Goal: Information Seeking & Learning: Compare options

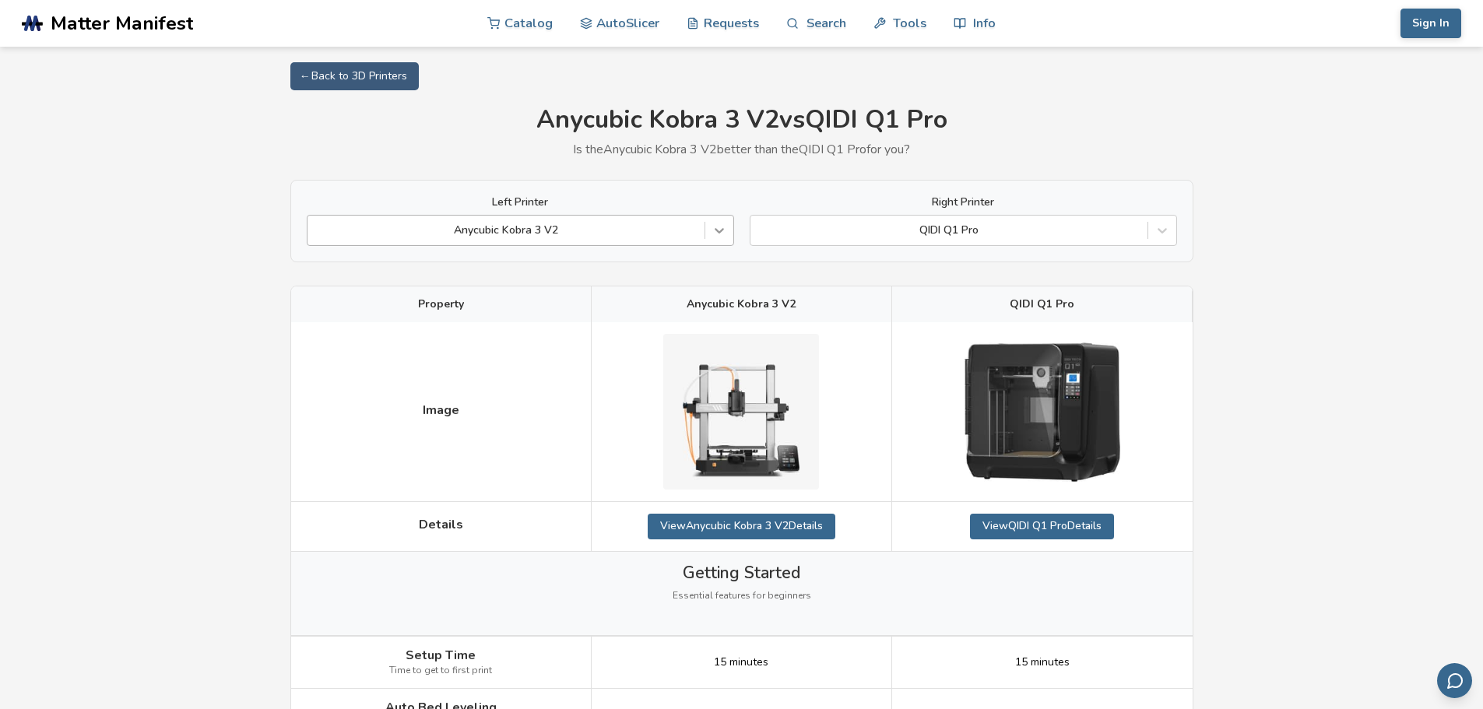
click at [720, 225] on icon at bounding box center [720, 231] width 16 height 16
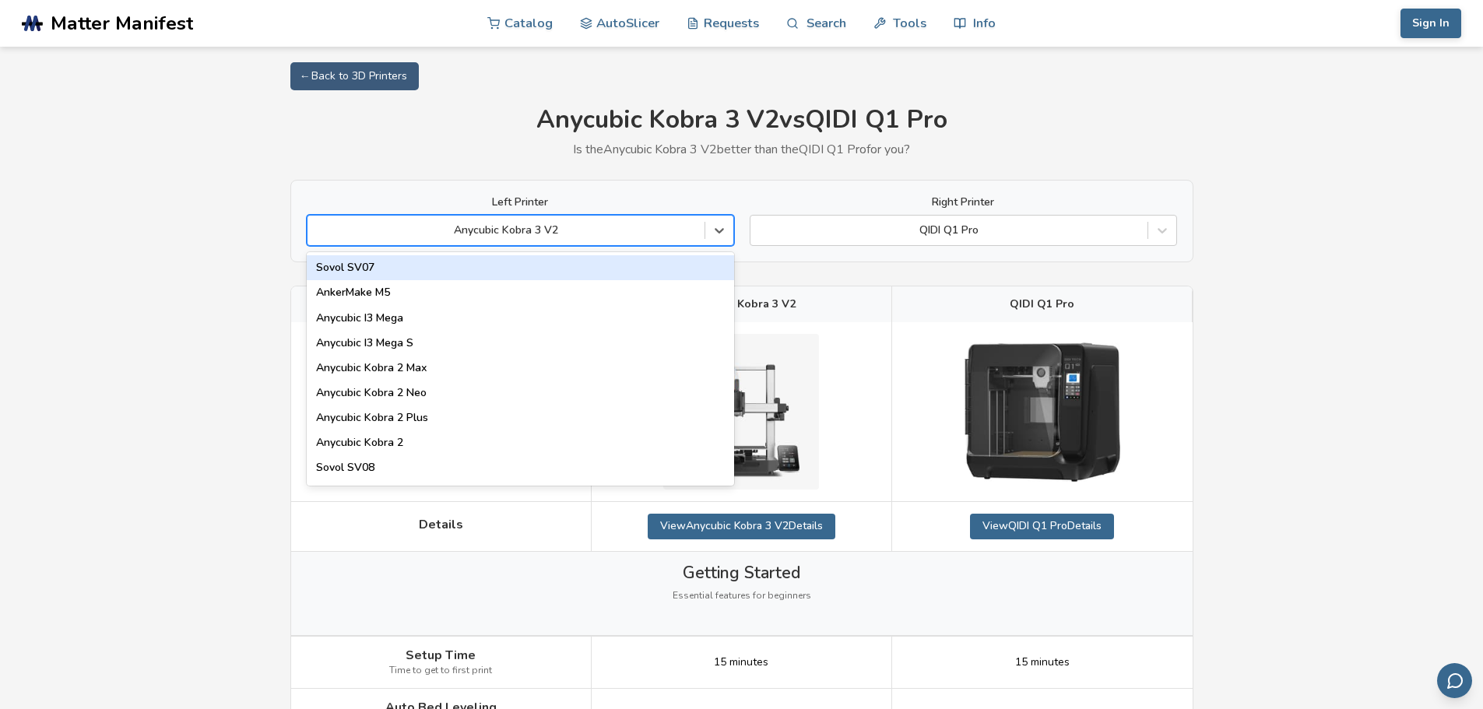
click at [593, 228] on div at bounding box center [506, 231] width 382 height 16
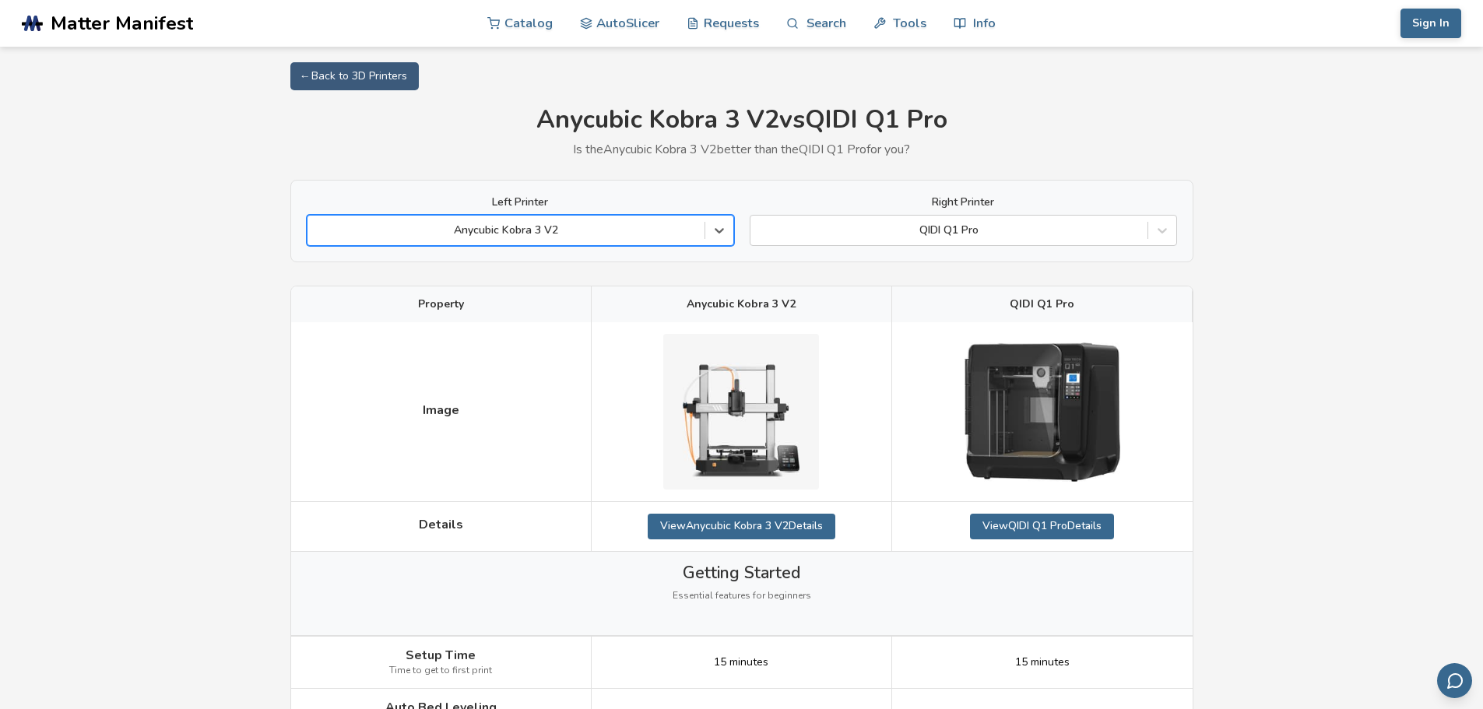
click at [593, 228] on div at bounding box center [506, 231] width 382 height 16
click at [590, 230] on div at bounding box center [506, 231] width 382 height 16
click at [726, 232] on icon at bounding box center [720, 231] width 16 height 16
click at [1005, 227] on div at bounding box center [949, 231] width 382 height 16
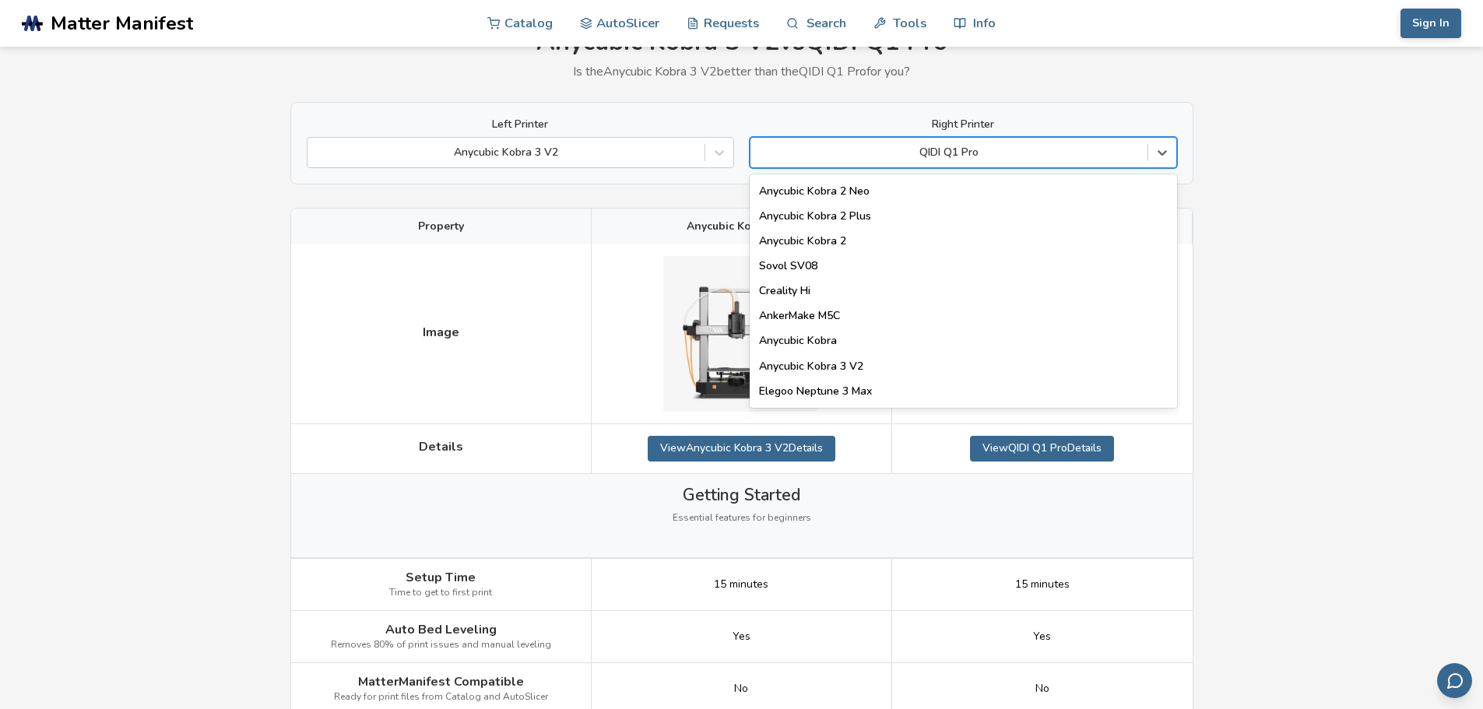
scroll to position [156, 0]
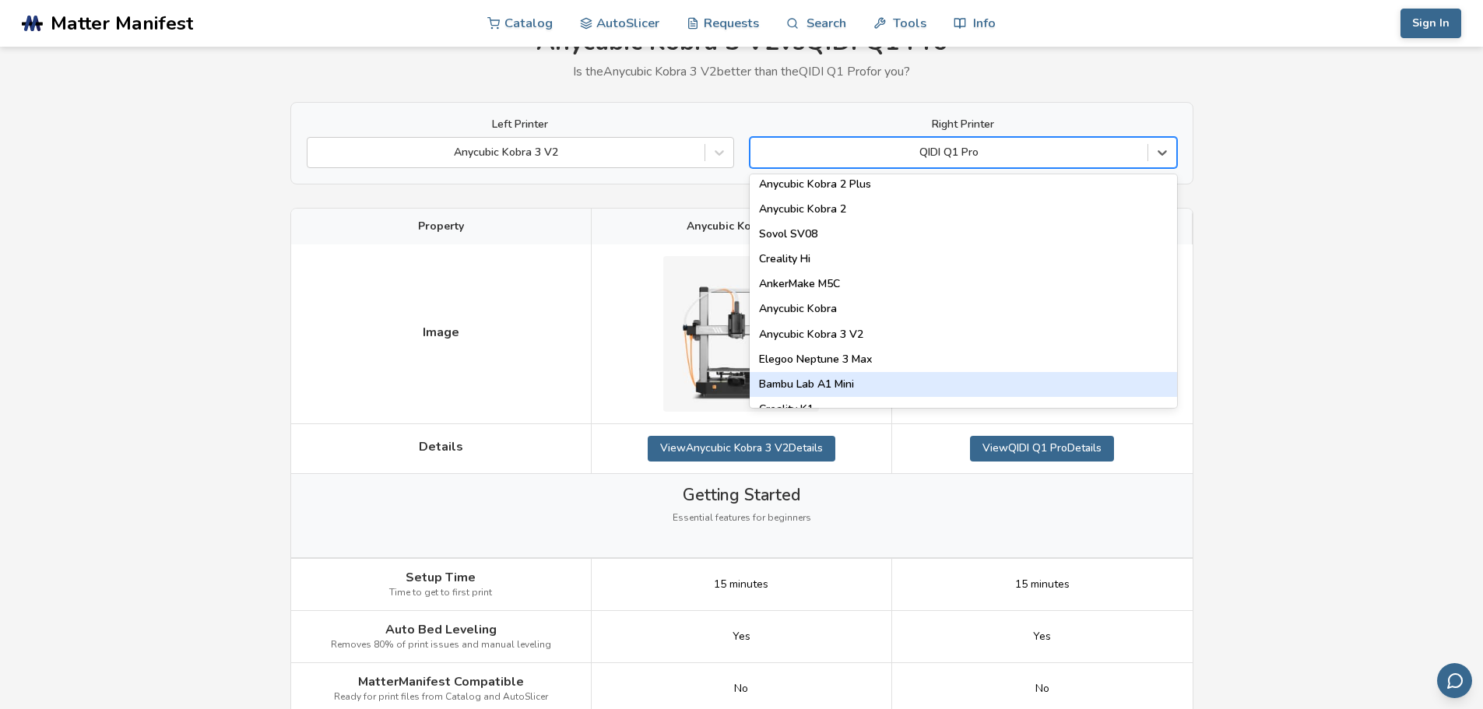
click at [913, 386] on div "Bambu Lab A1 Mini" at bounding box center [963, 384] width 427 height 25
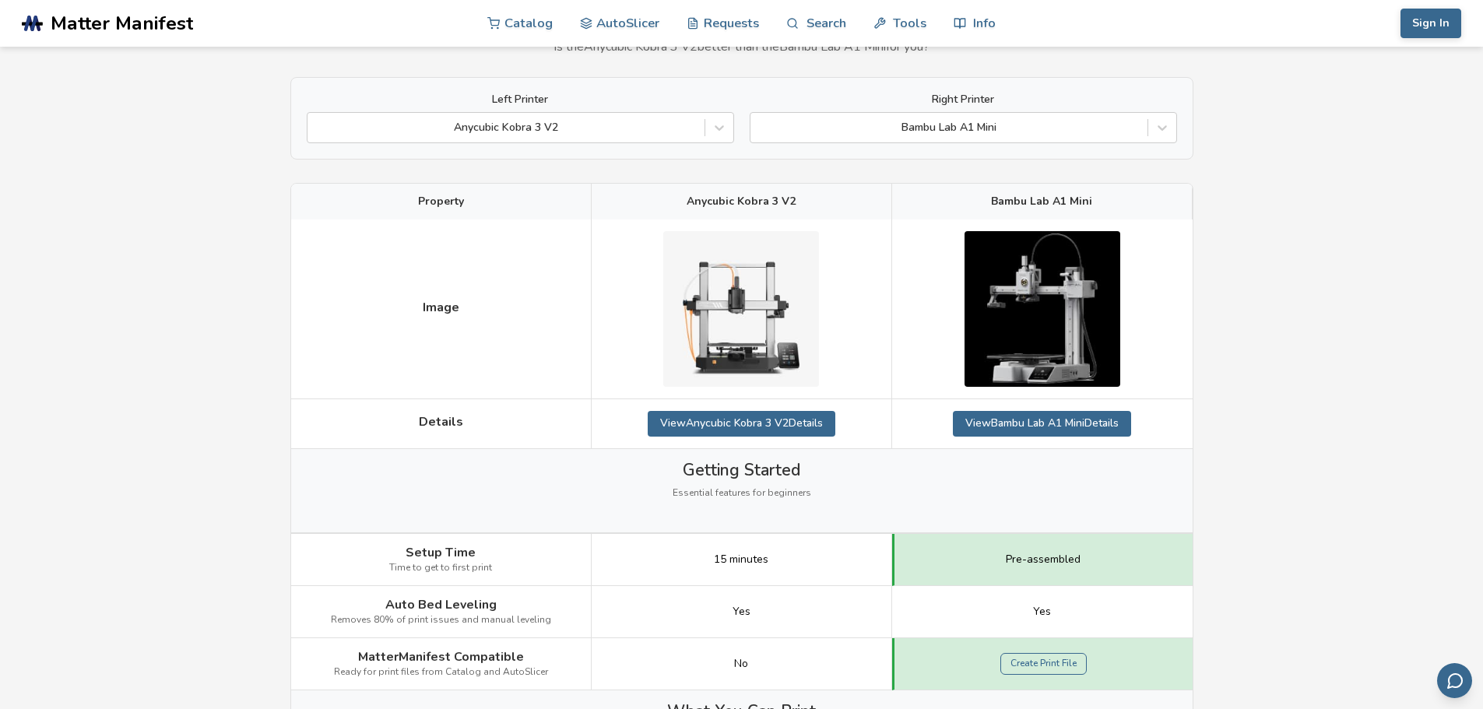
scroll to position [78, 0]
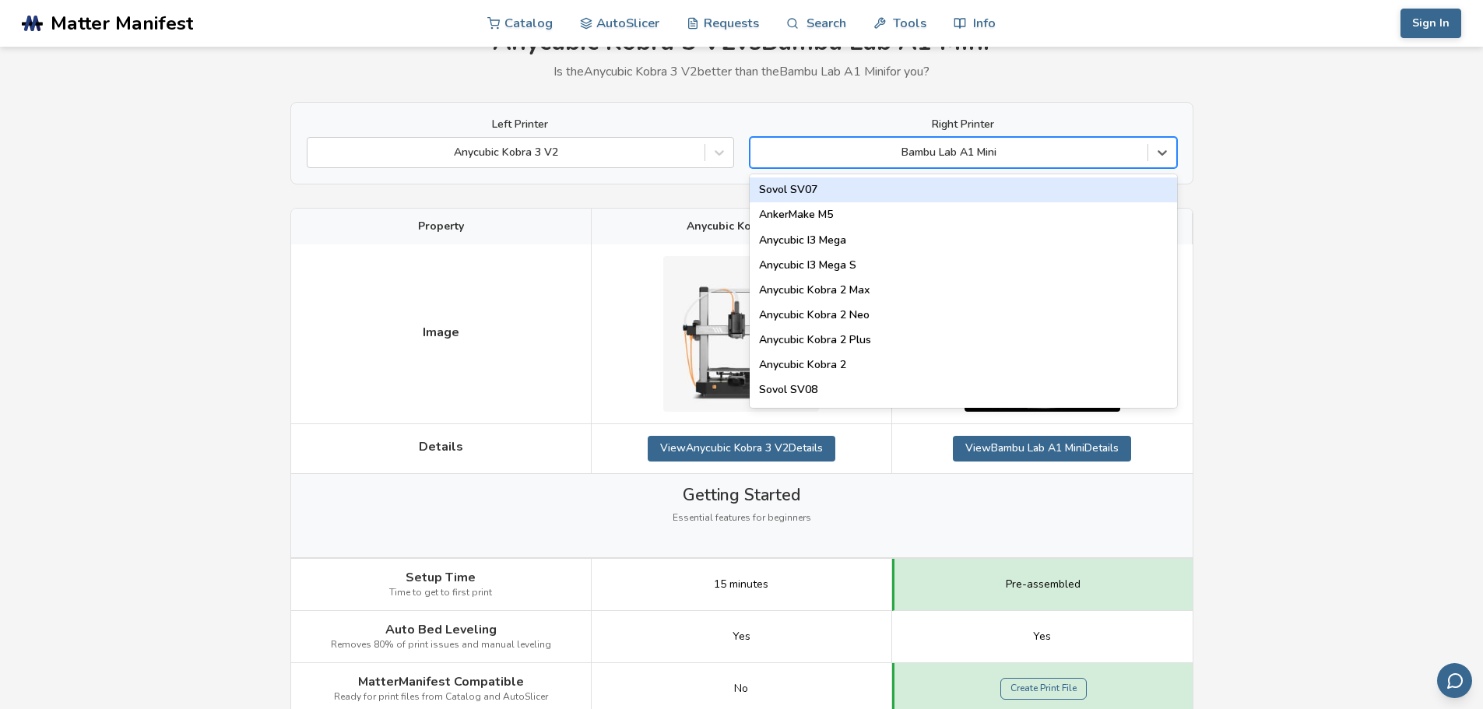
click at [1072, 148] on div at bounding box center [949, 153] width 382 height 16
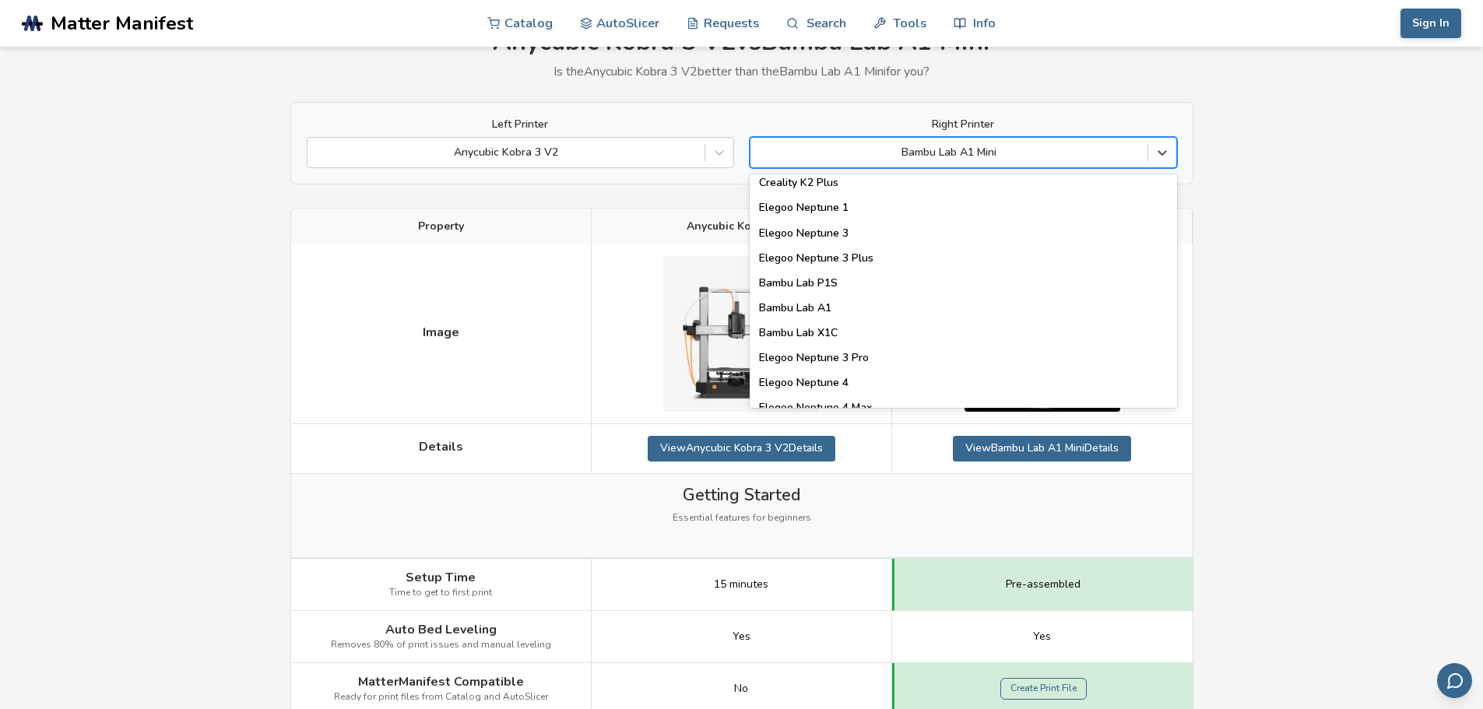
scroll to position [1090, 0]
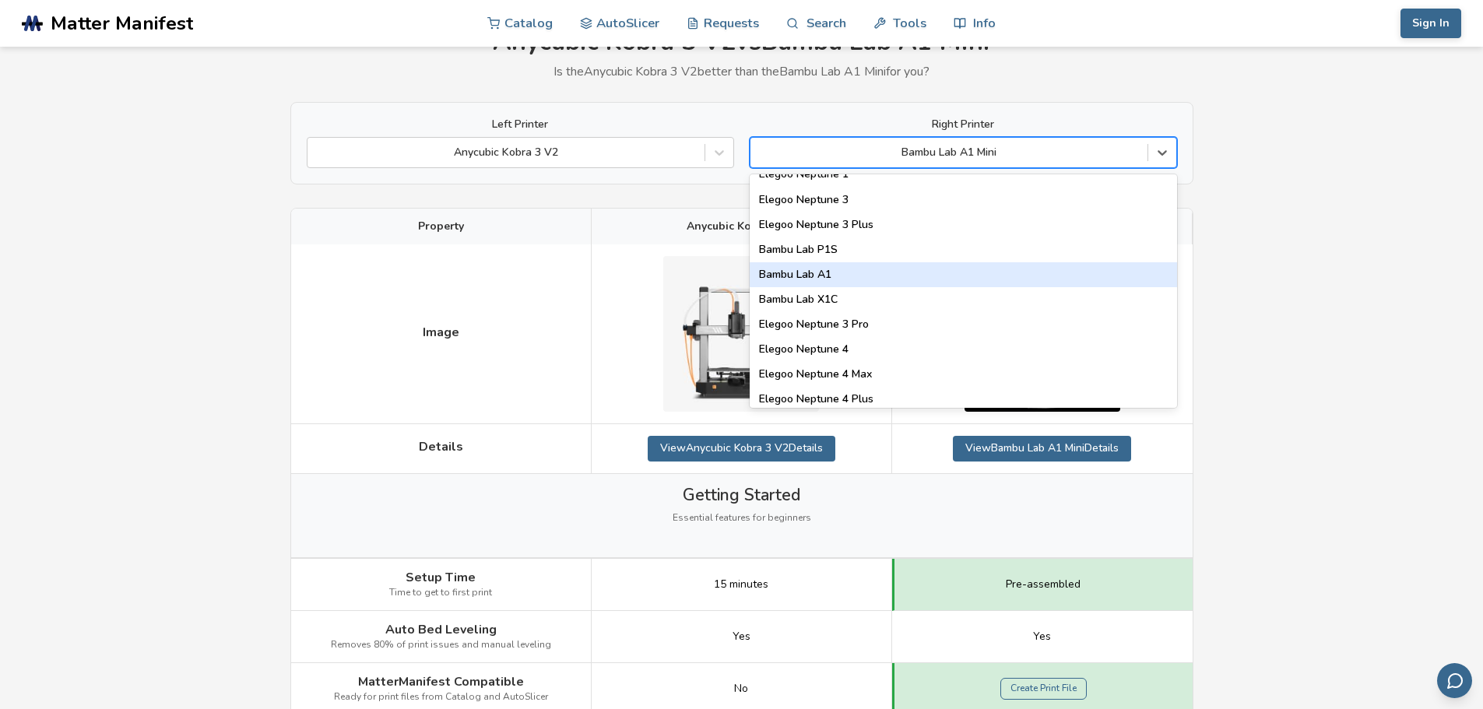
click at [1010, 281] on div "Bambu Lab A1" at bounding box center [963, 274] width 427 height 25
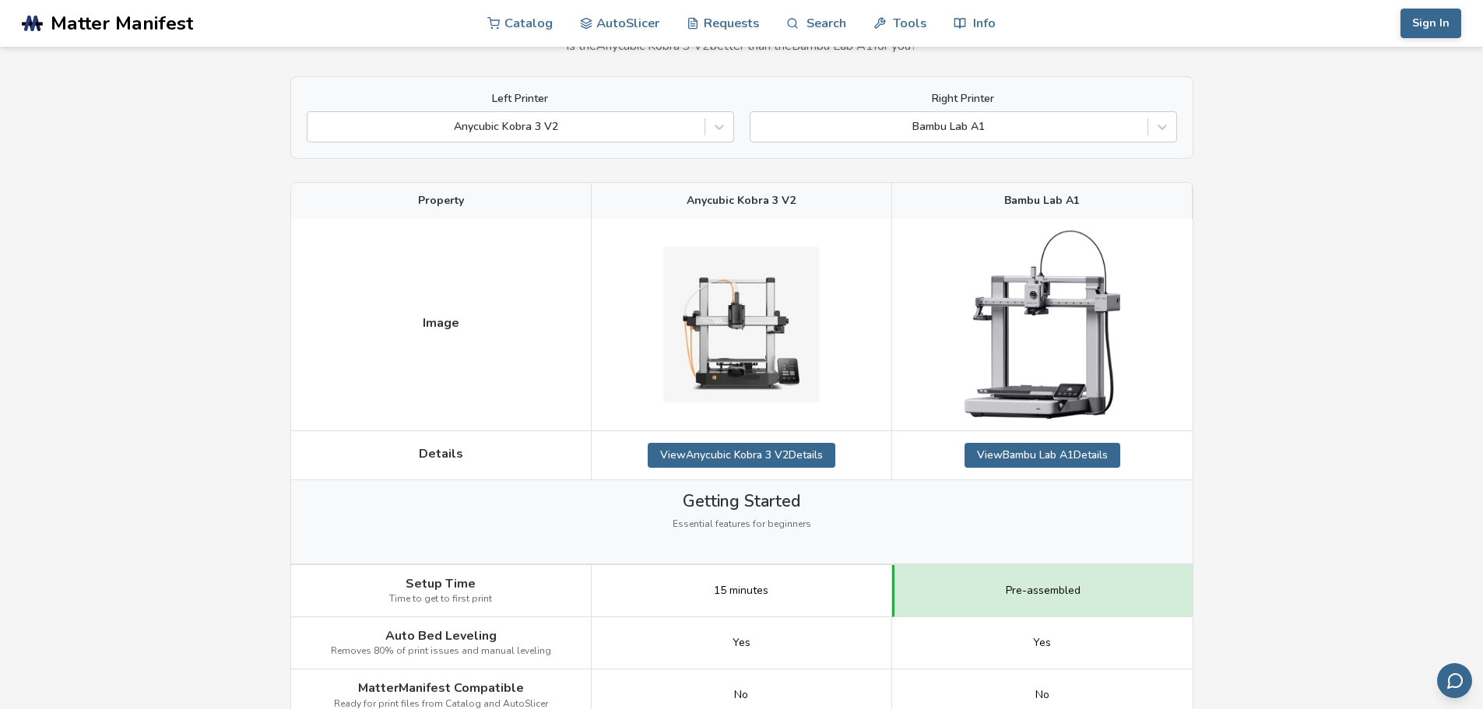
scroll to position [78, 0]
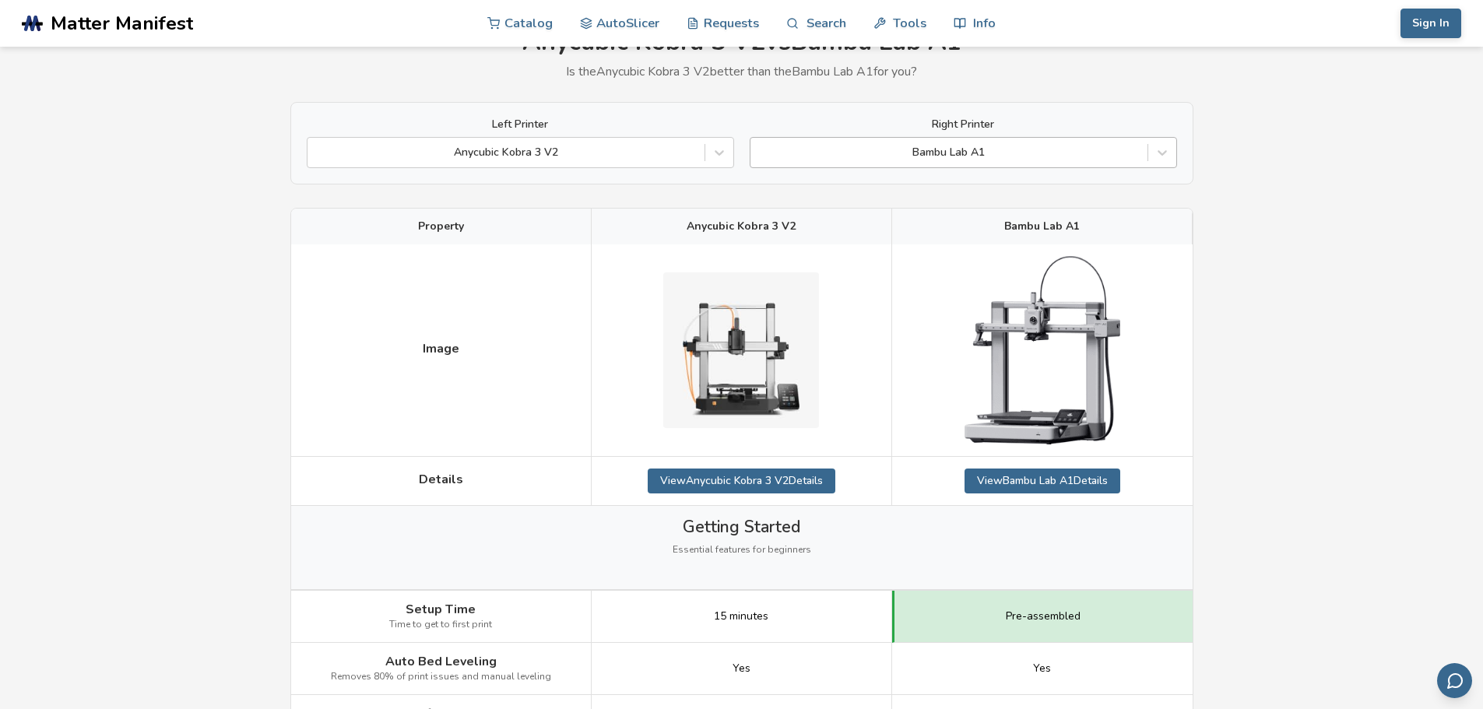
click at [990, 139] on div "Bambu Lab A1" at bounding box center [963, 152] width 427 height 31
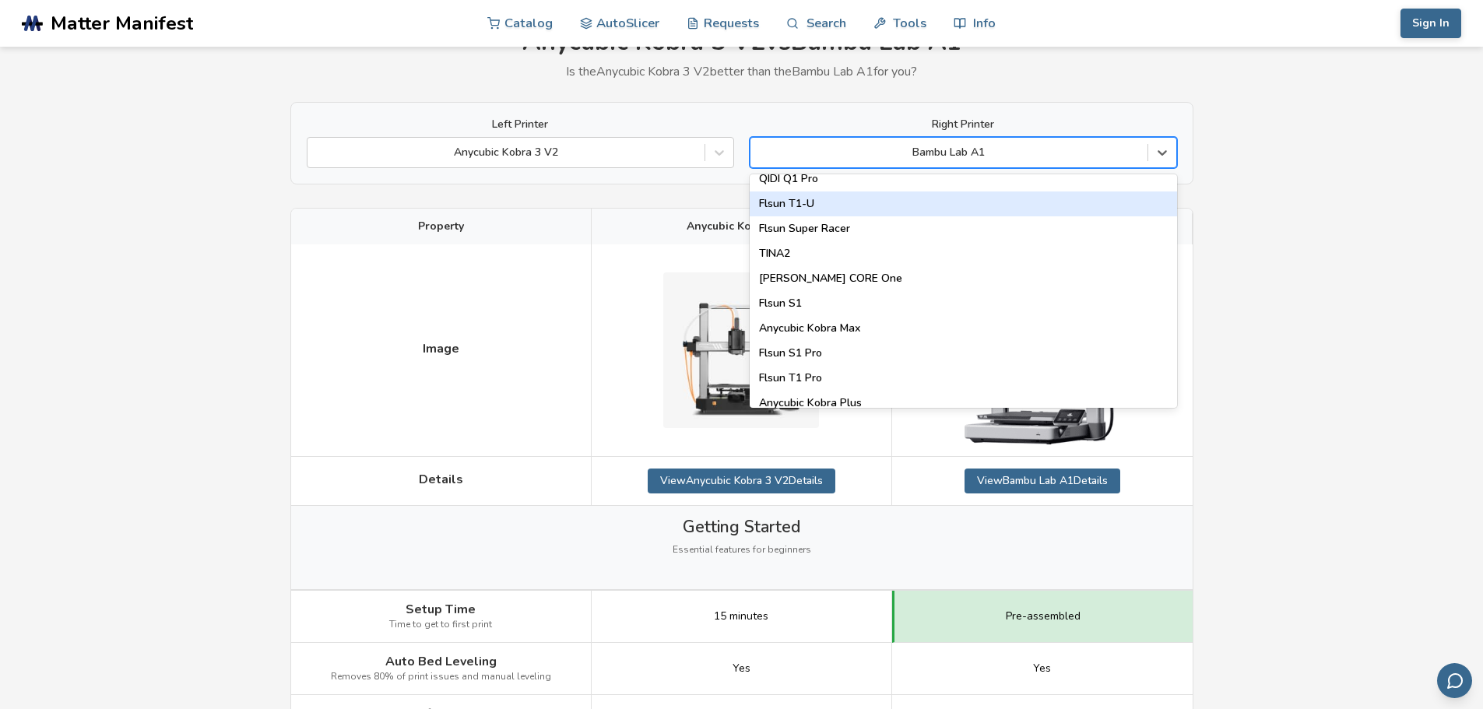
scroll to position [1996, 0]
